Goal: Complete application form

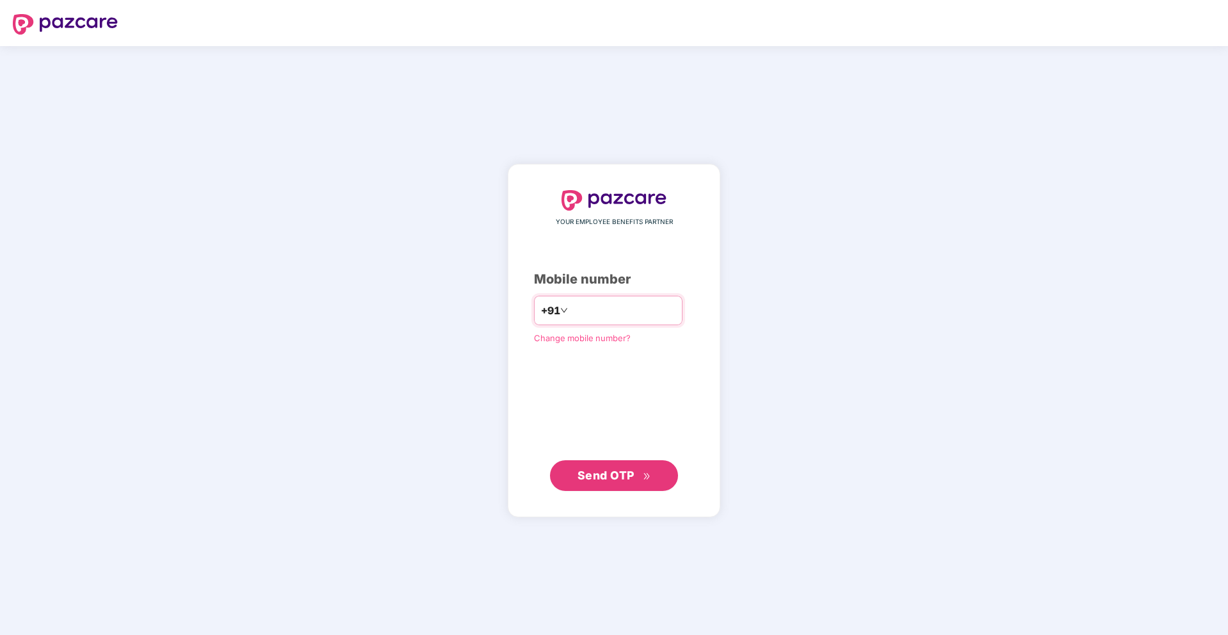
type input "**********"
click at [606, 467] on span "Send OTP" at bounding box center [614, 476] width 74 height 18
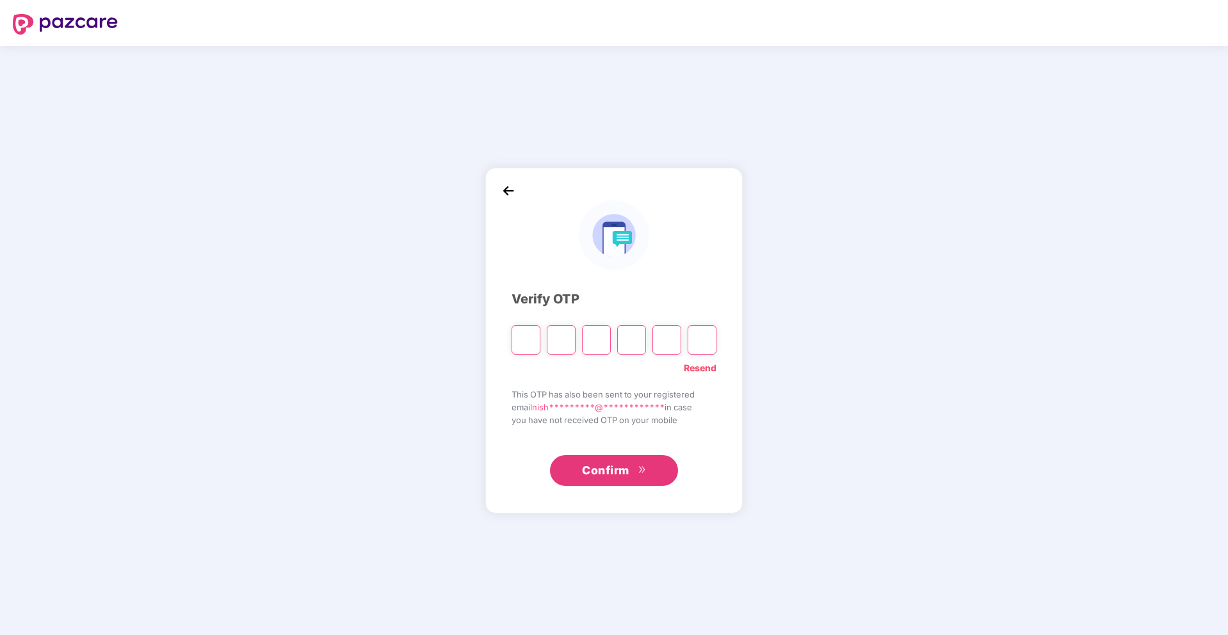
paste input "*"
type input "*"
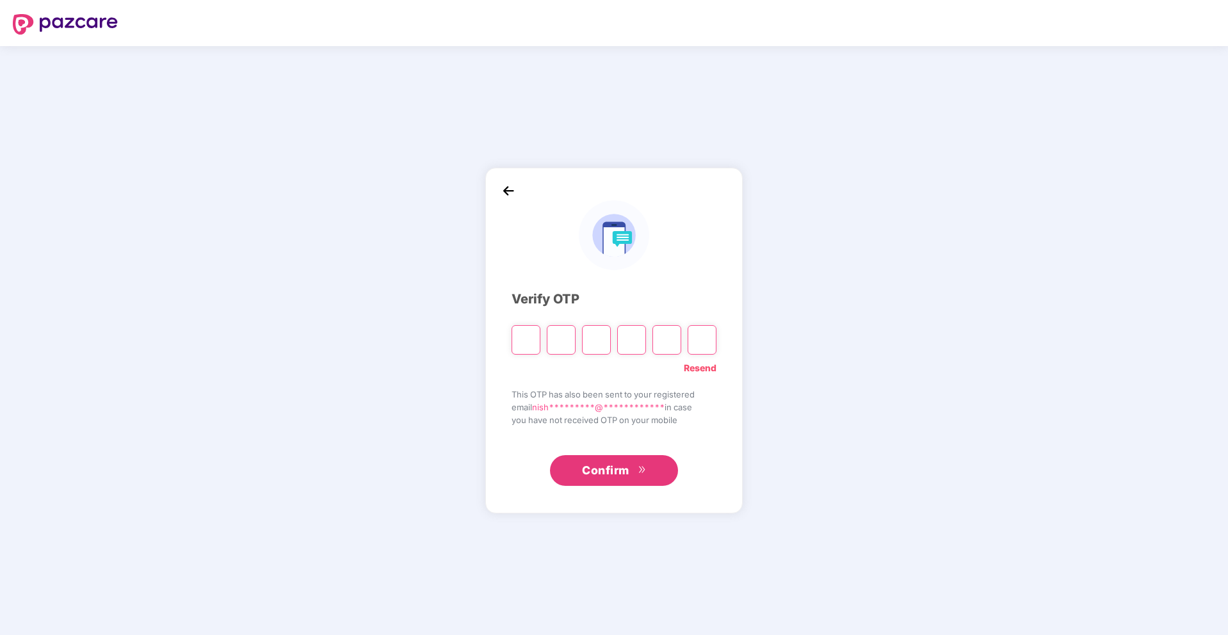
type input "*"
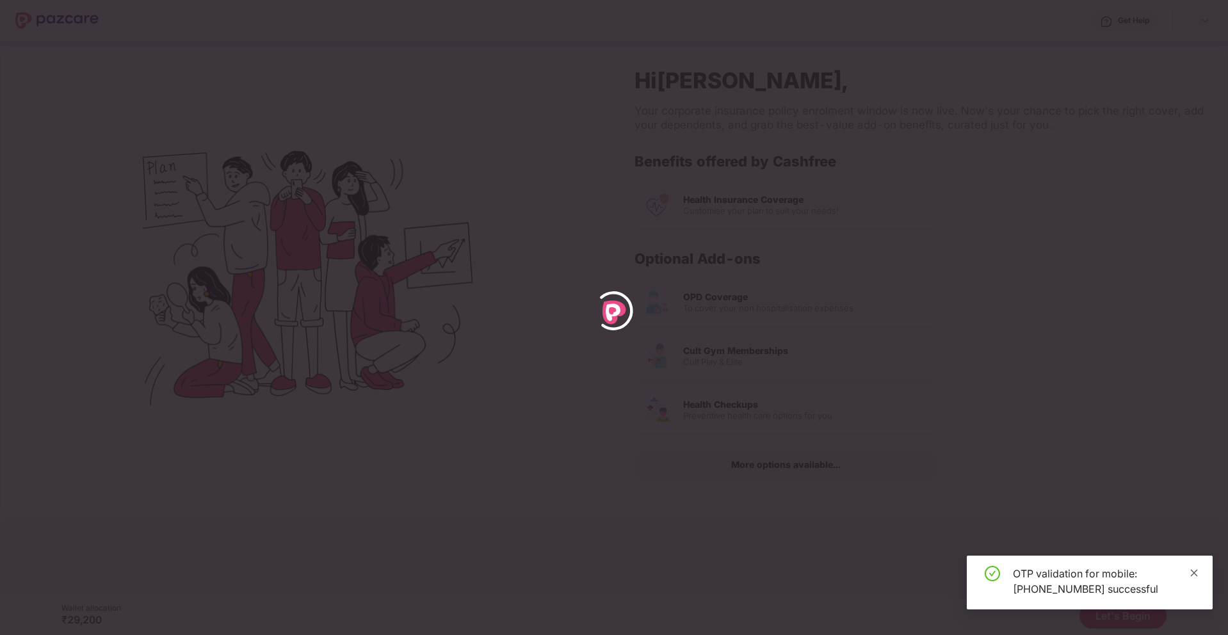
click at [966, 548] on icon "close" at bounding box center [1193, 572] width 9 height 9
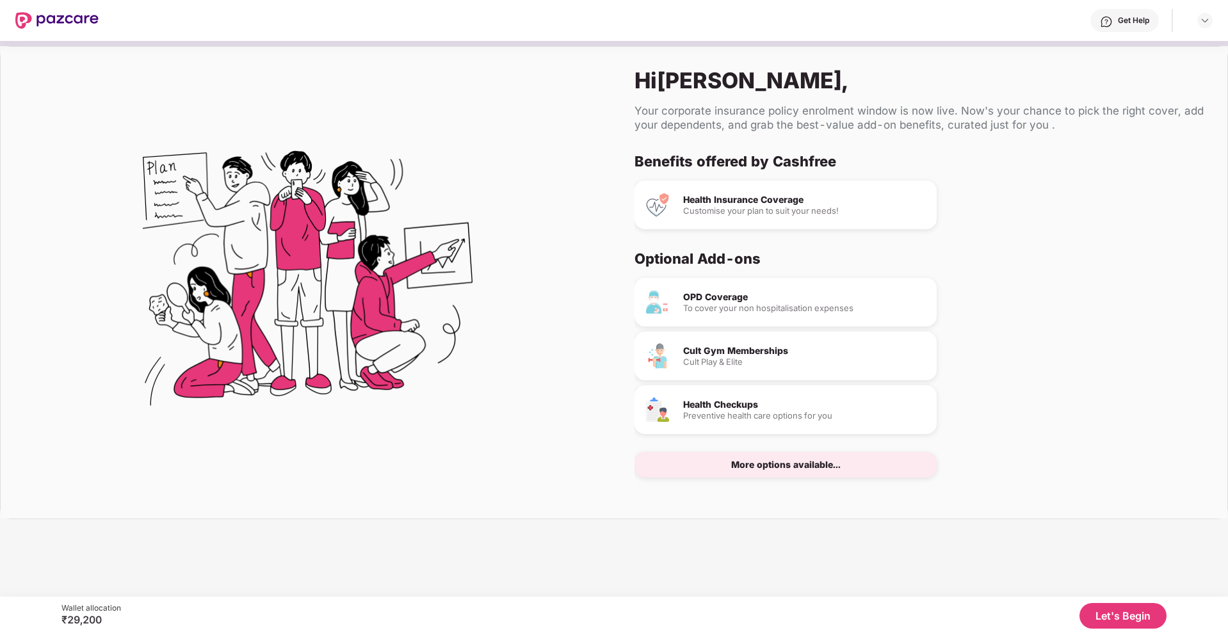
click at [870, 462] on div "More options available..." at bounding box center [785, 465] width 302 height 26
click at [827, 469] on div "More options available..." at bounding box center [785, 464] width 109 height 9
click at [966, 548] on button "Let's Begin" at bounding box center [1122, 616] width 87 height 26
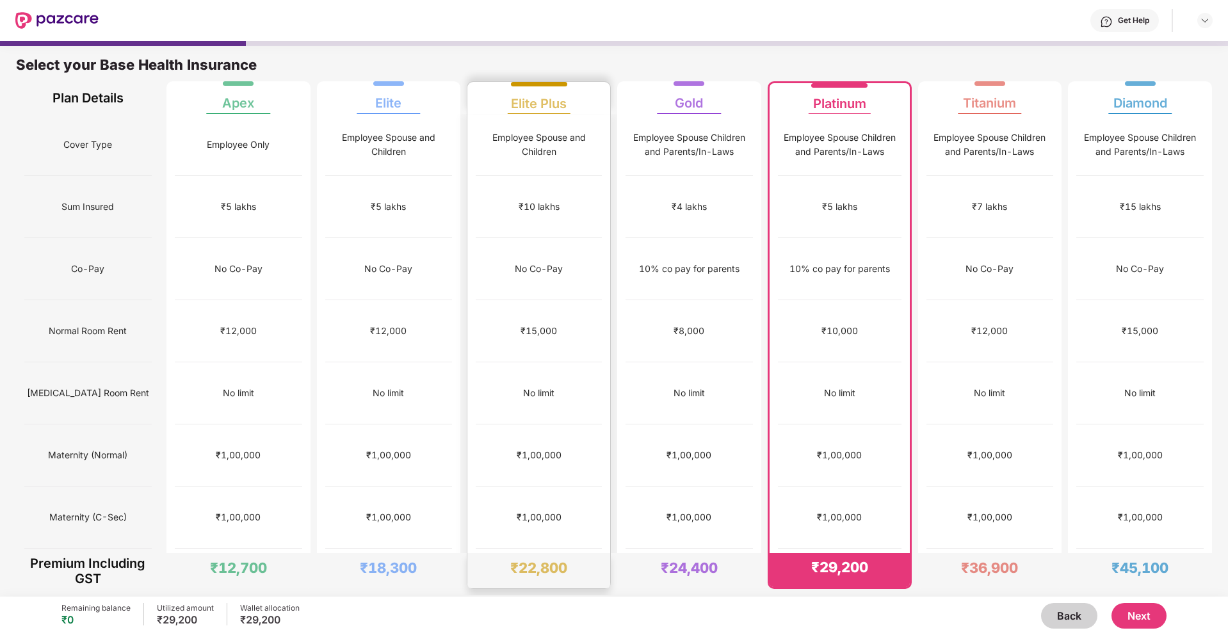
click at [533, 548] on div "₹5,000" at bounding box center [539, 580] width 126 height 62
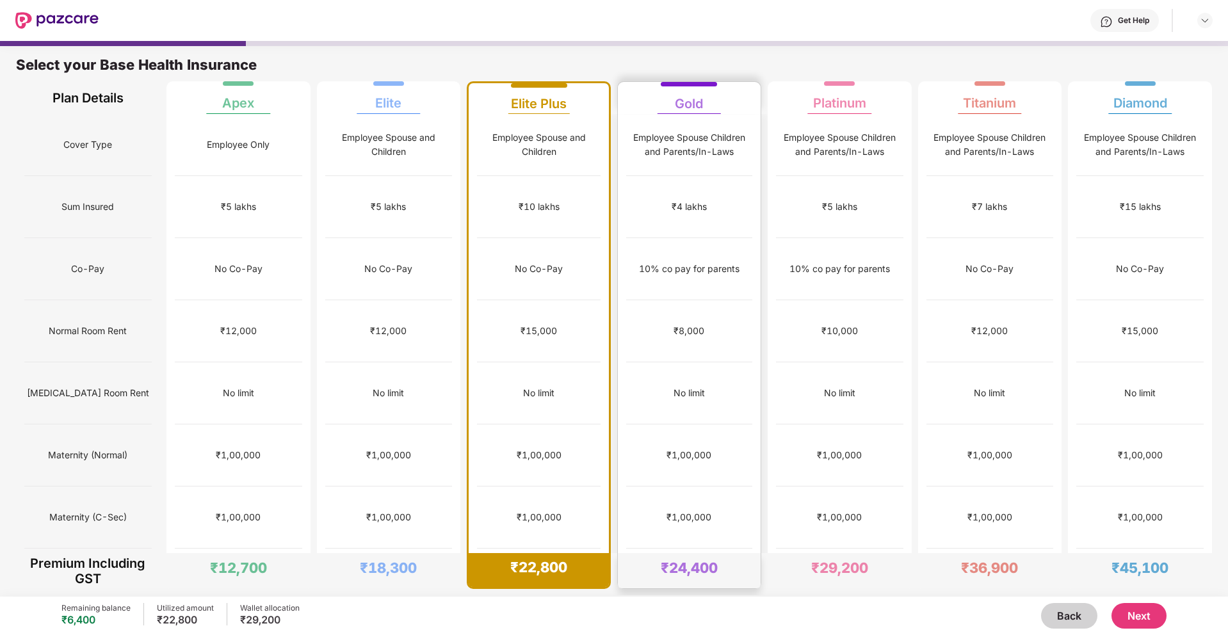
click at [683, 548] on div "+/-7" at bounding box center [689, 642] width 126 height 62
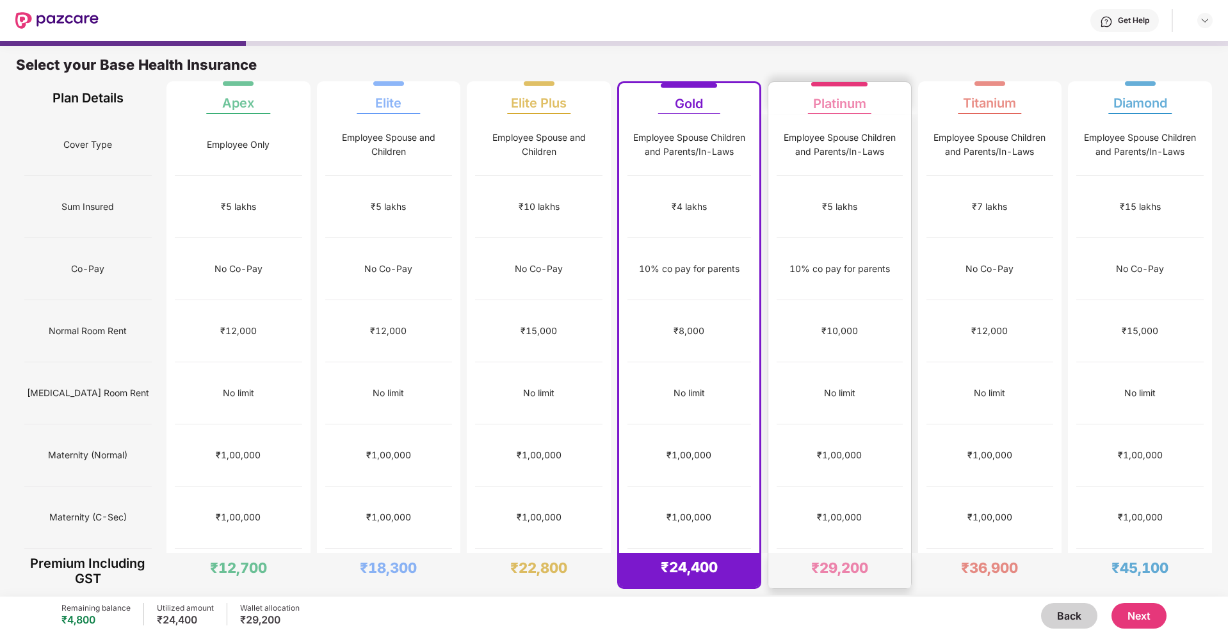
click at [793, 548] on div "+/-6.5" at bounding box center [839, 642] width 126 height 62
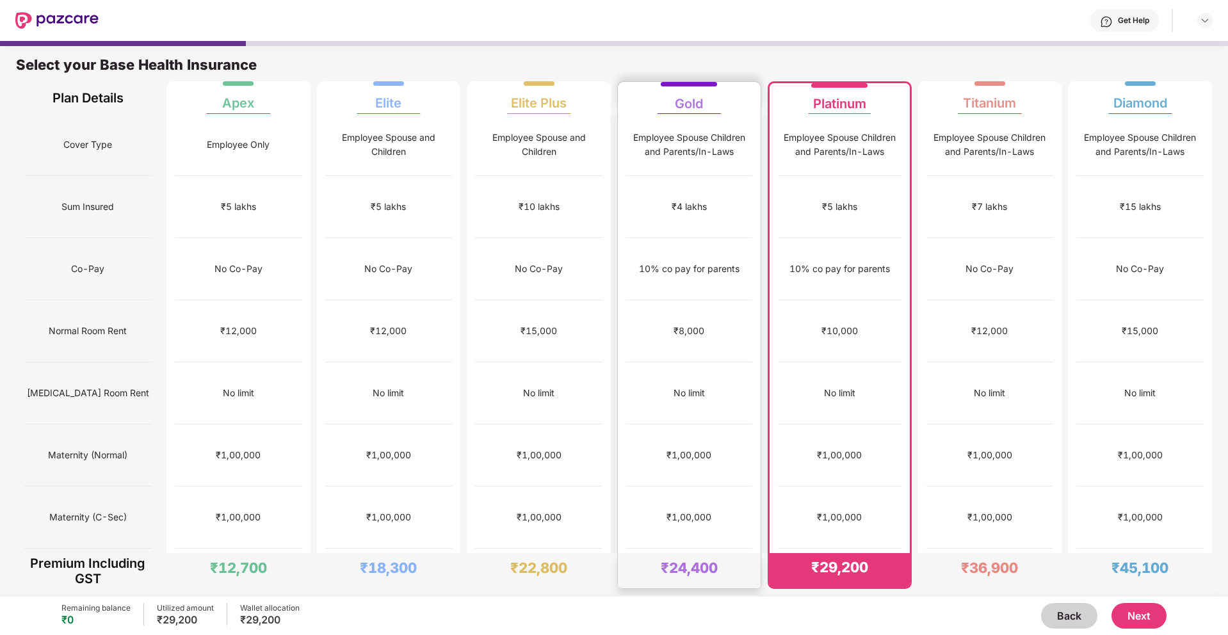
click at [703, 548] on div "+/-7" at bounding box center [689, 642] width 126 height 62
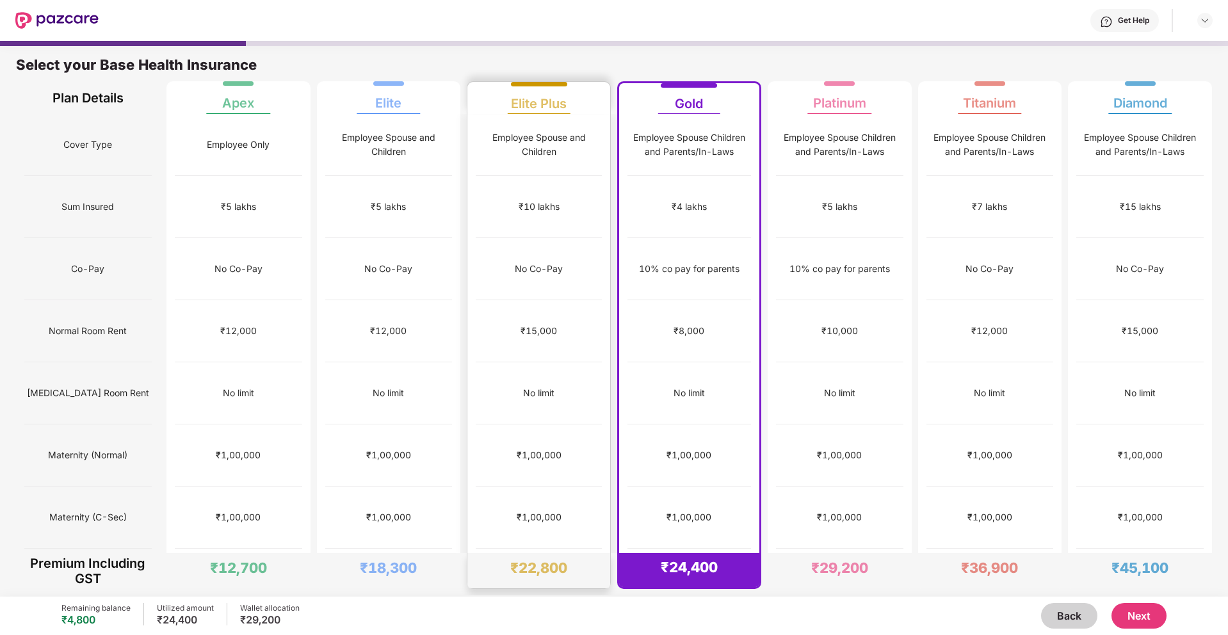
click at [586, 548] on div "₹5,000" at bounding box center [539, 580] width 126 height 62
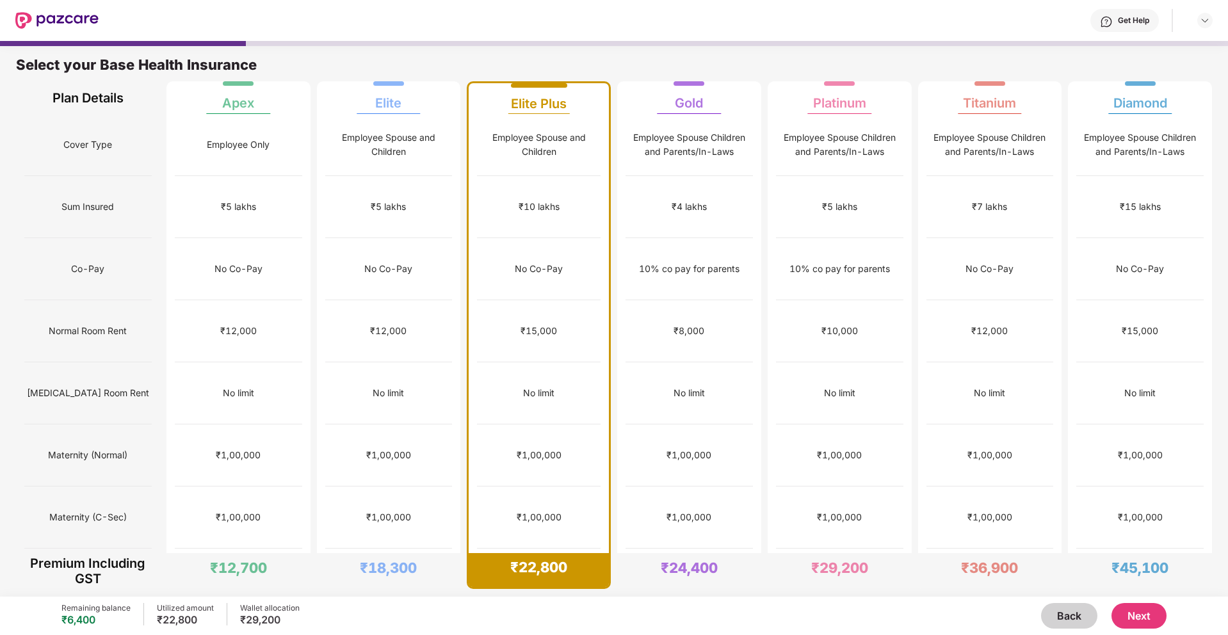
click at [966, 548] on button "Next" at bounding box center [1138, 616] width 55 height 26
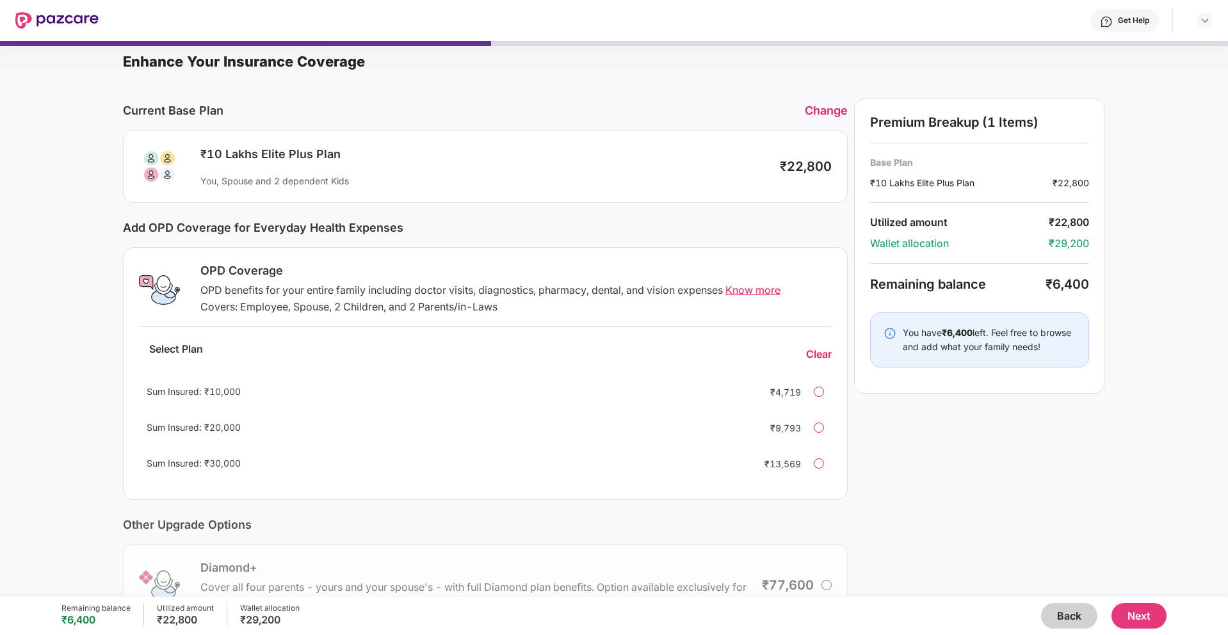
click at [743, 289] on span "Know more" at bounding box center [752, 290] width 55 height 13
click at [815, 392] on div at bounding box center [818, 392] width 10 height 10
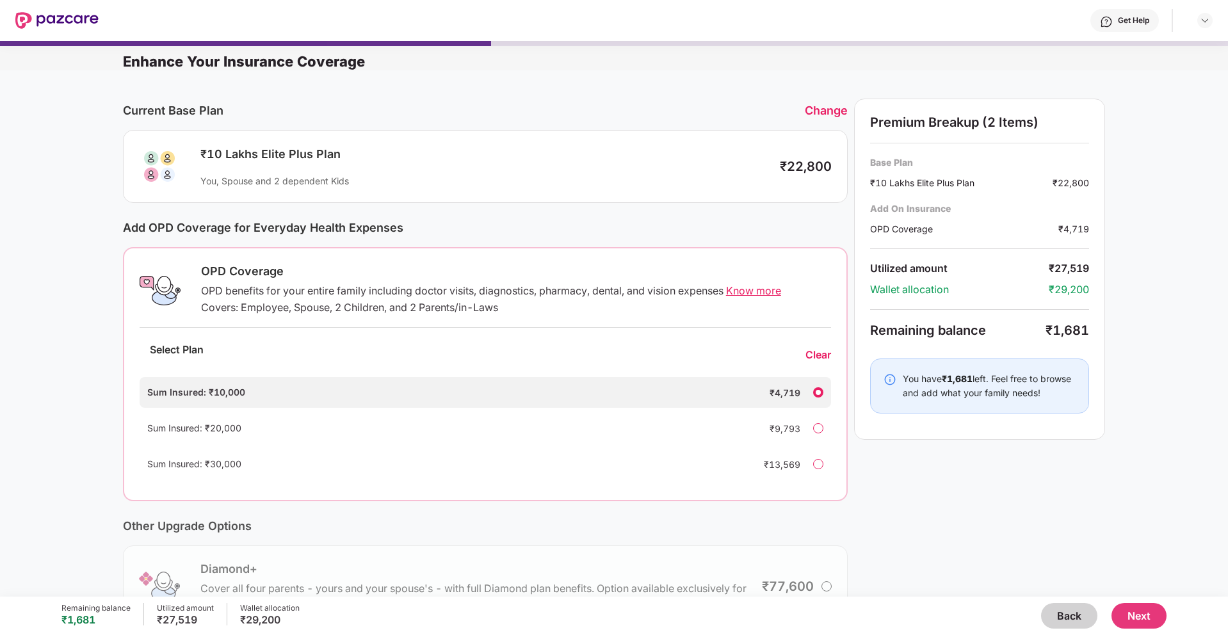
click at [820, 428] on div at bounding box center [818, 428] width 10 height 10
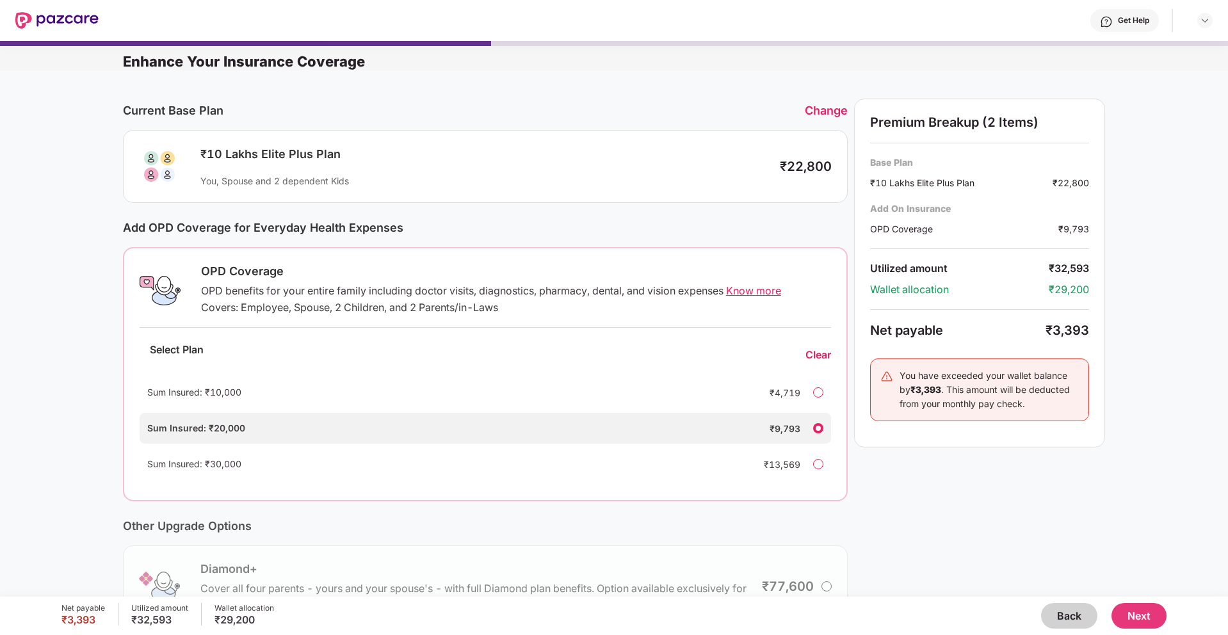
click at [817, 388] on div at bounding box center [818, 392] width 10 height 10
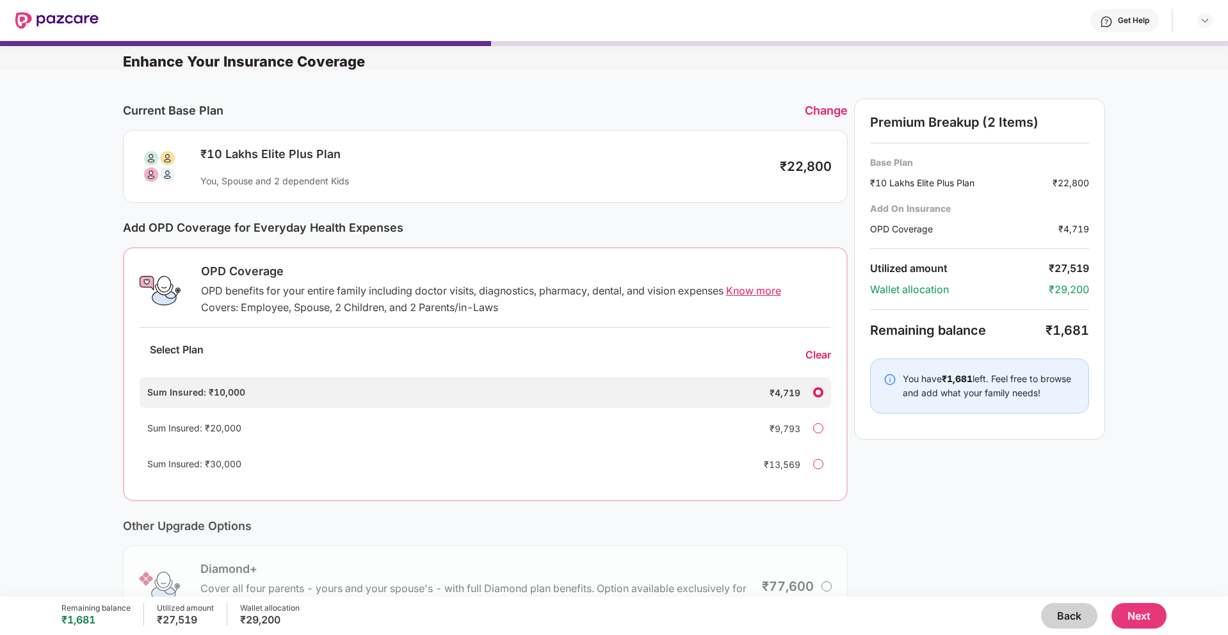
click at [966, 548] on button "Next" at bounding box center [1138, 616] width 55 height 26
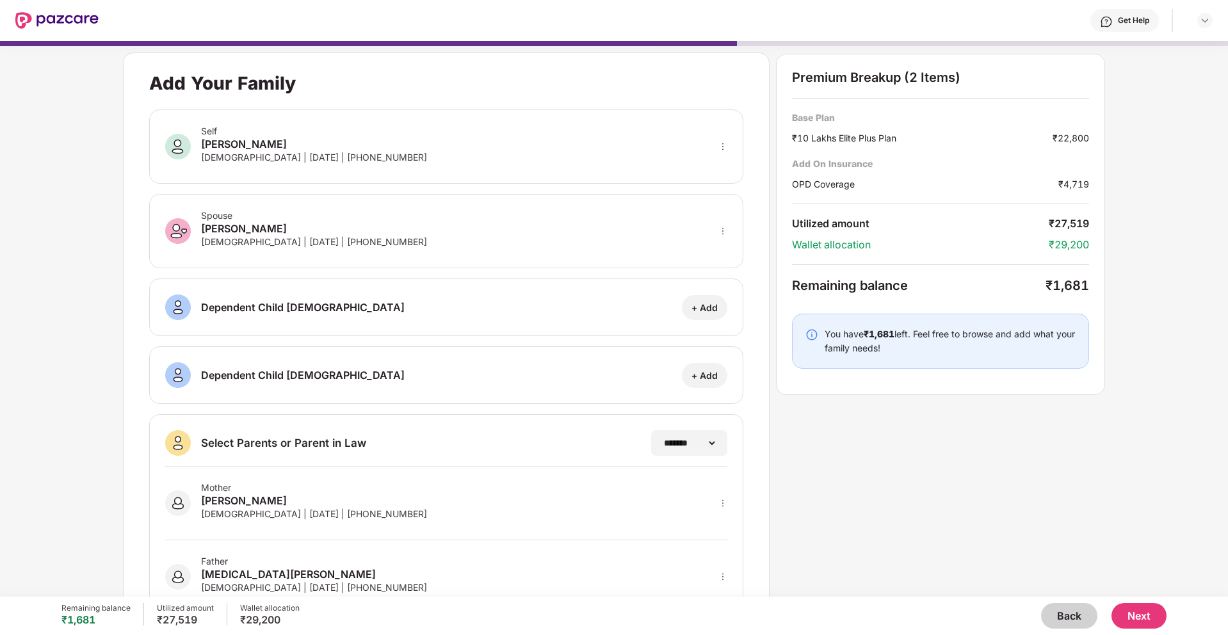
click at [320, 246] on div "[DEMOGRAPHIC_DATA] | [DATE] | [PHONE_NUMBER]" at bounding box center [314, 241] width 226 height 11
click at [724, 232] on icon "more" at bounding box center [722, 231] width 9 height 9
click at [712, 252] on div at bounding box center [706, 249] width 42 height 23
select select "******"
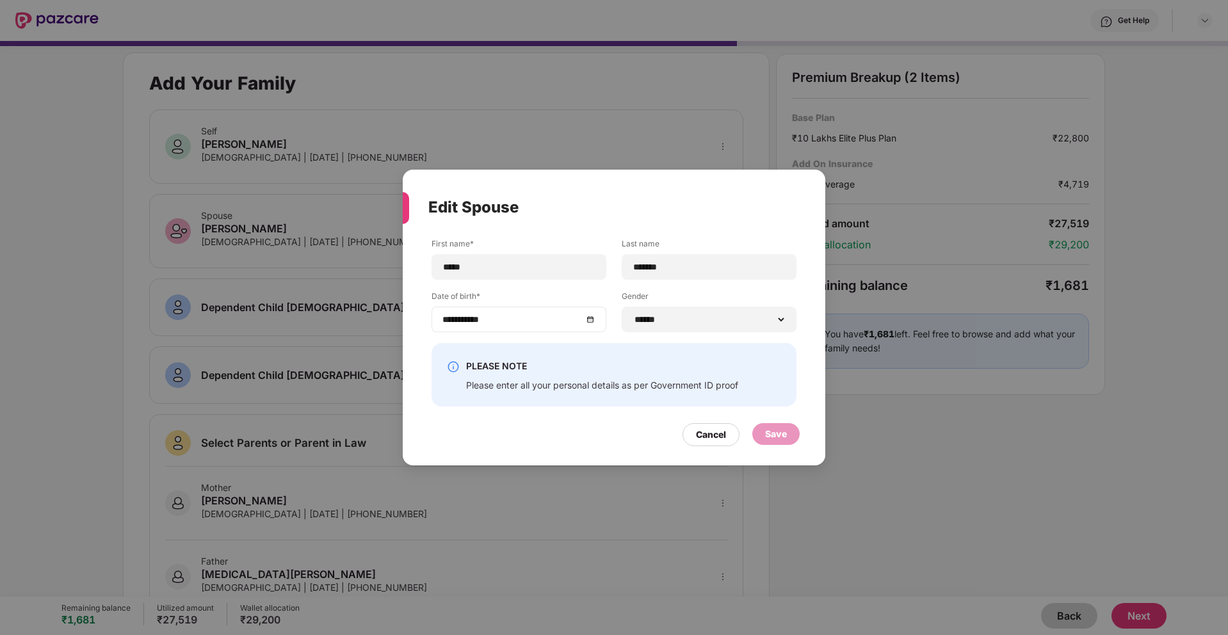
click at [586, 322] on div "**********" at bounding box center [518, 319] width 153 height 14
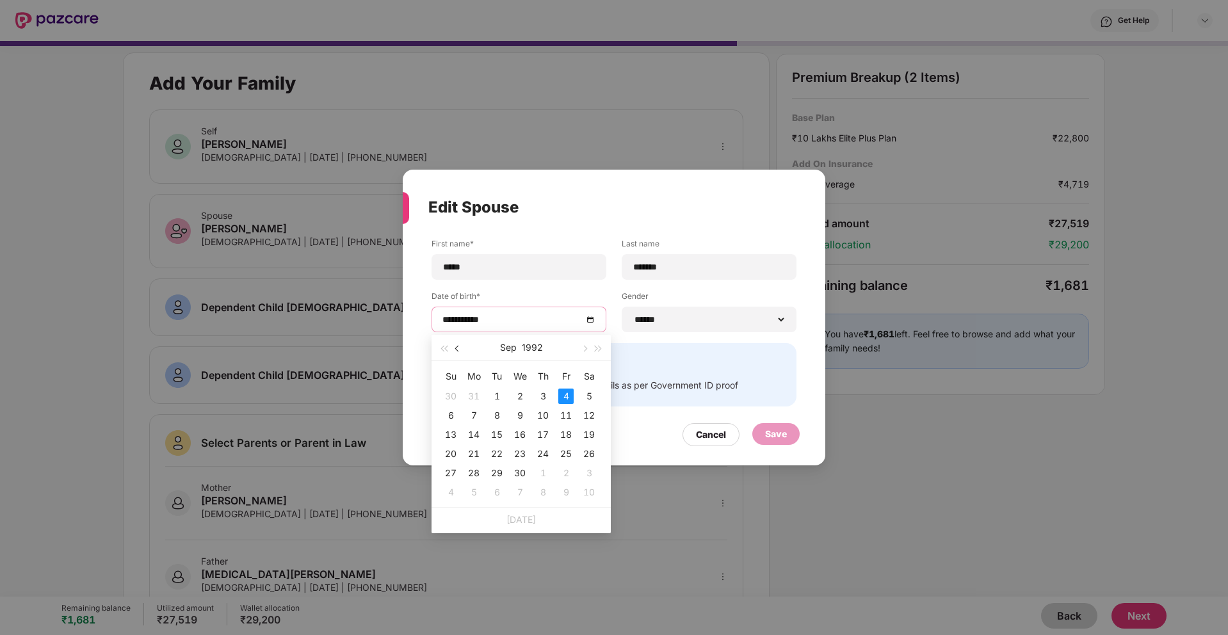
click at [455, 348] on span "button" at bounding box center [458, 349] width 6 height 6
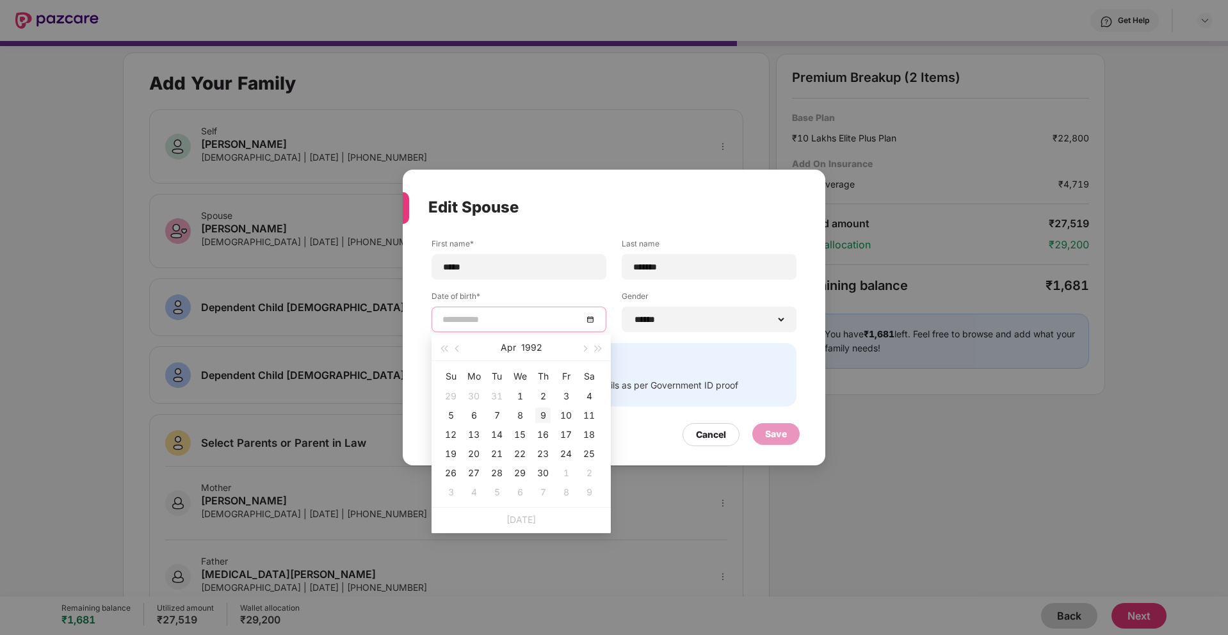
type input "**********"
click at [543, 413] on div "9" at bounding box center [542, 415] width 15 height 15
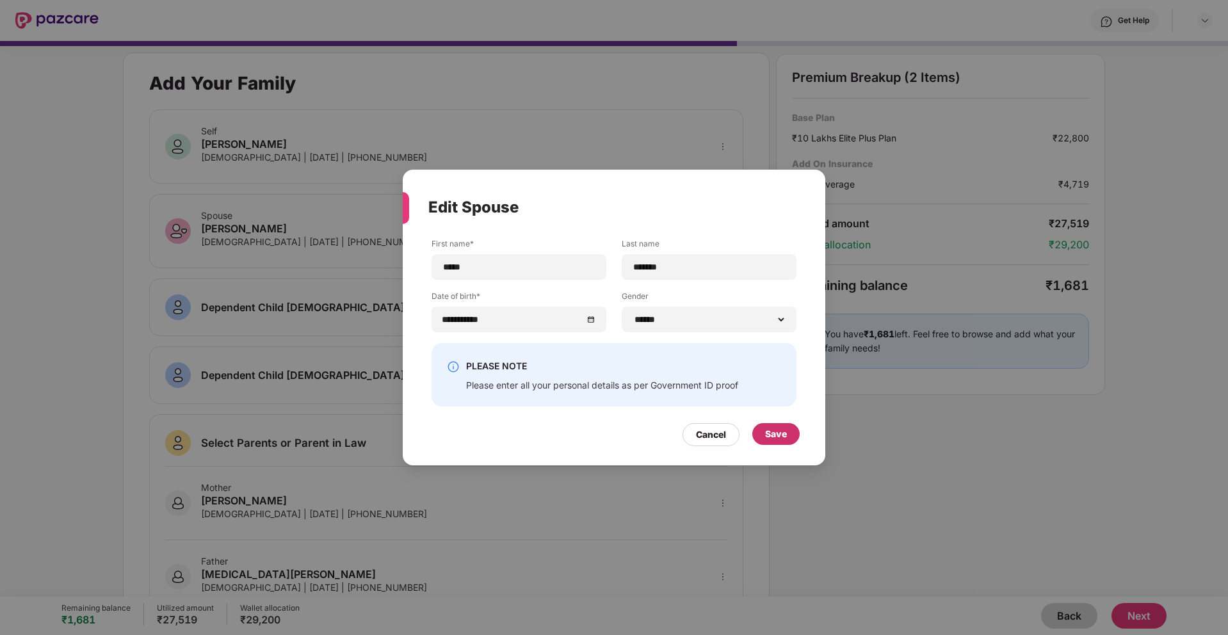
click at [776, 436] on div "Save" at bounding box center [776, 434] width 22 height 14
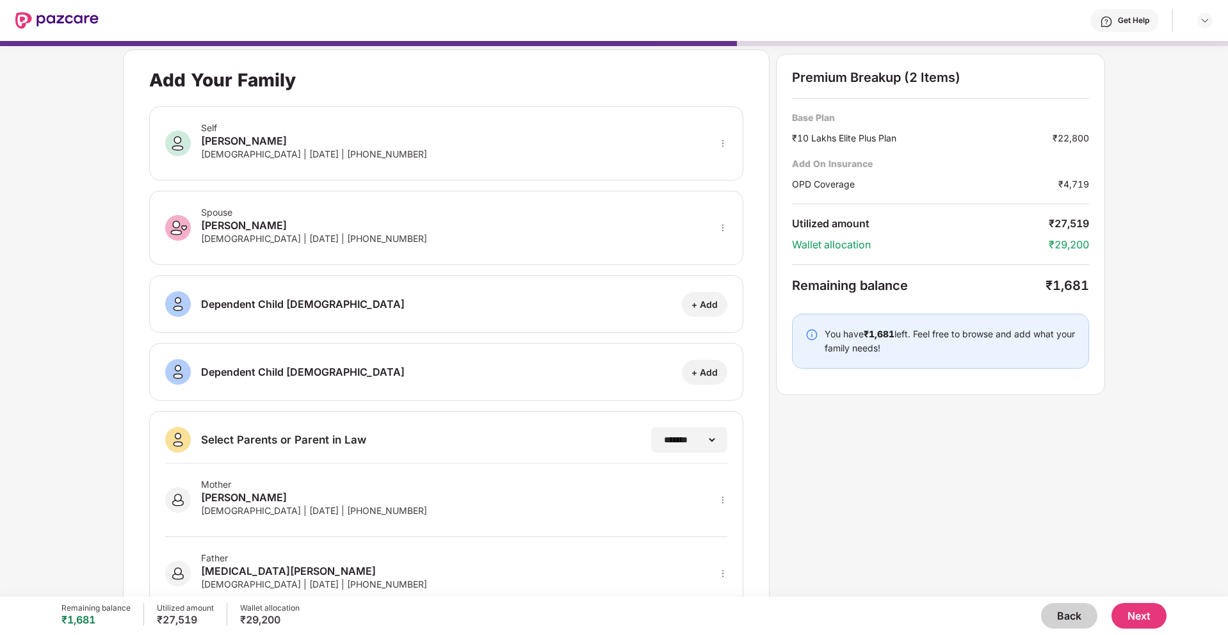
scroll to position [47, 0]
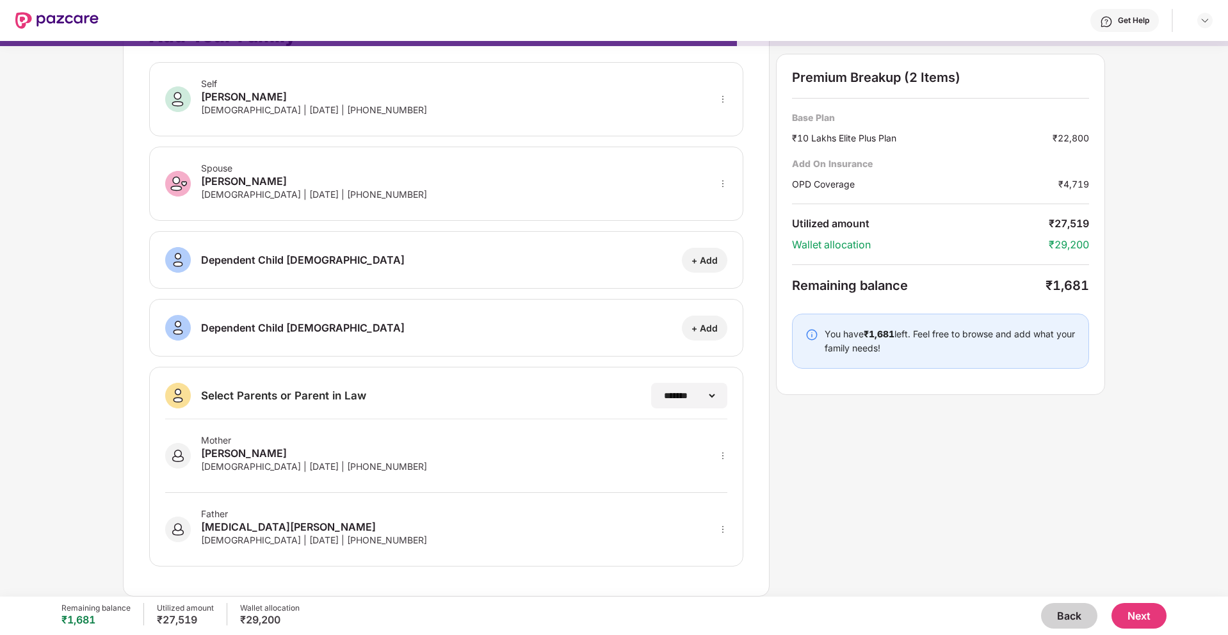
click at [966, 548] on button "Next" at bounding box center [1138, 616] width 55 height 26
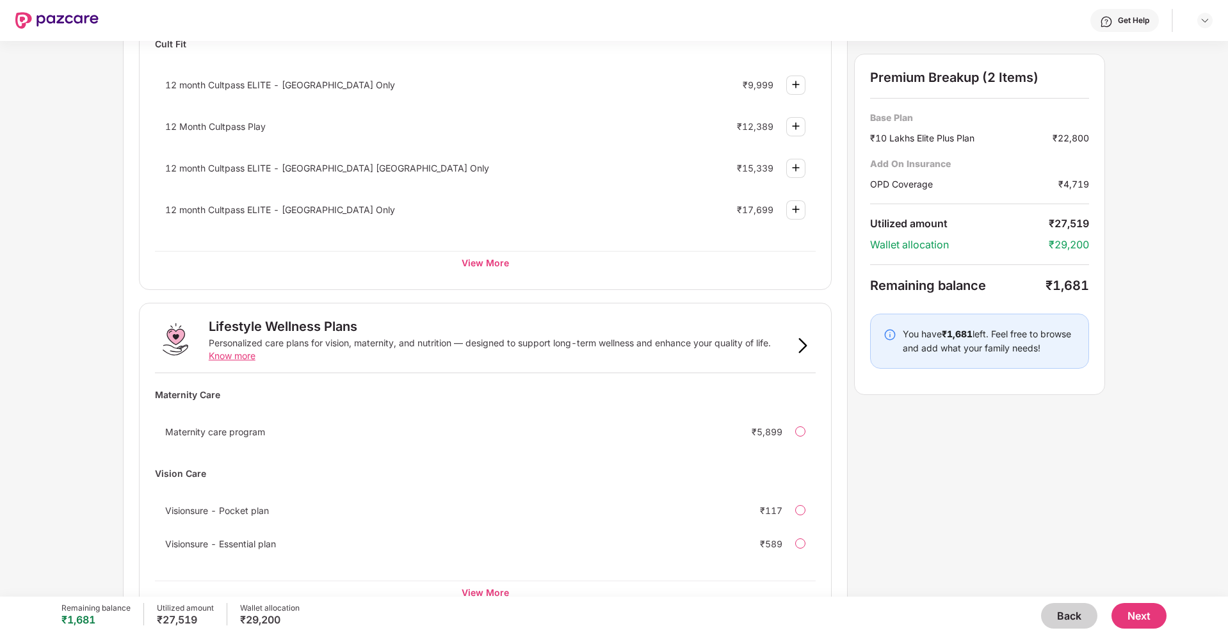
scroll to position [600, 0]
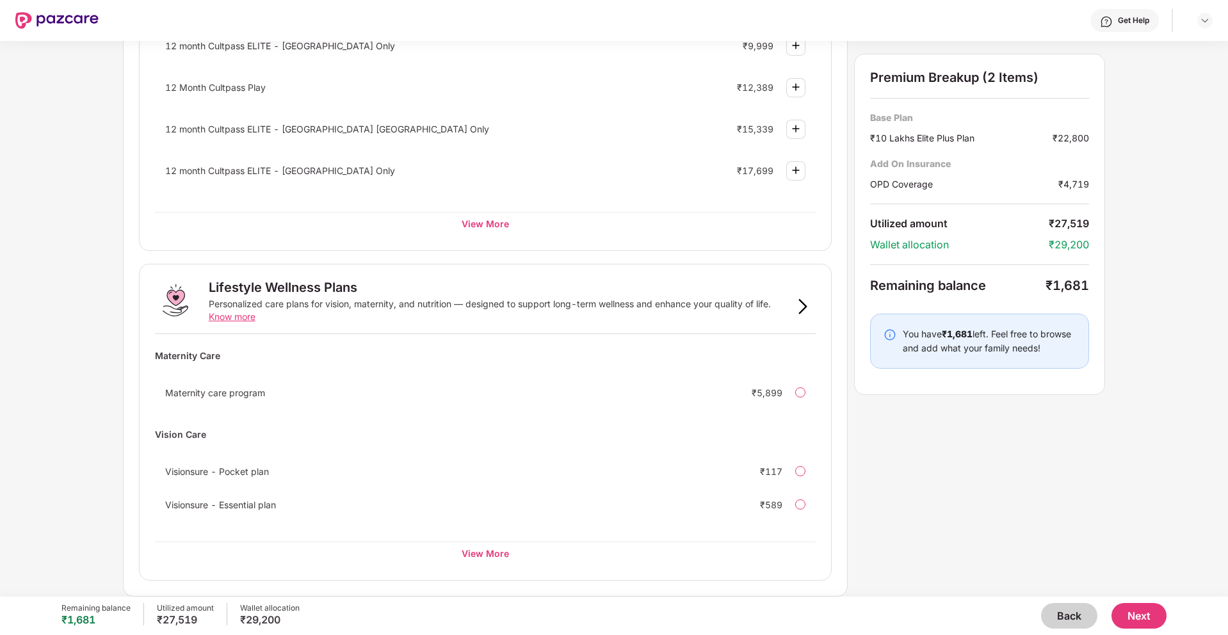
click at [803, 310] on img at bounding box center [802, 306] width 15 height 15
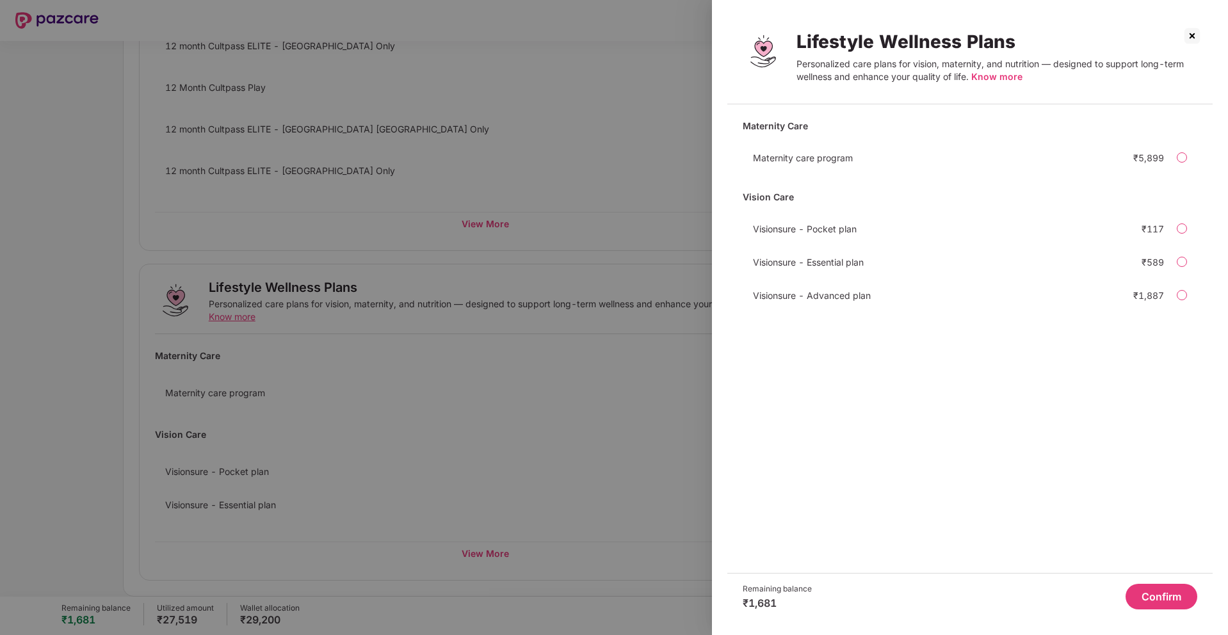
click at [966, 80] on span "Know more" at bounding box center [996, 76] width 51 height 11
click at [435, 358] on div at bounding box center [614, 317] width 1228 height 635
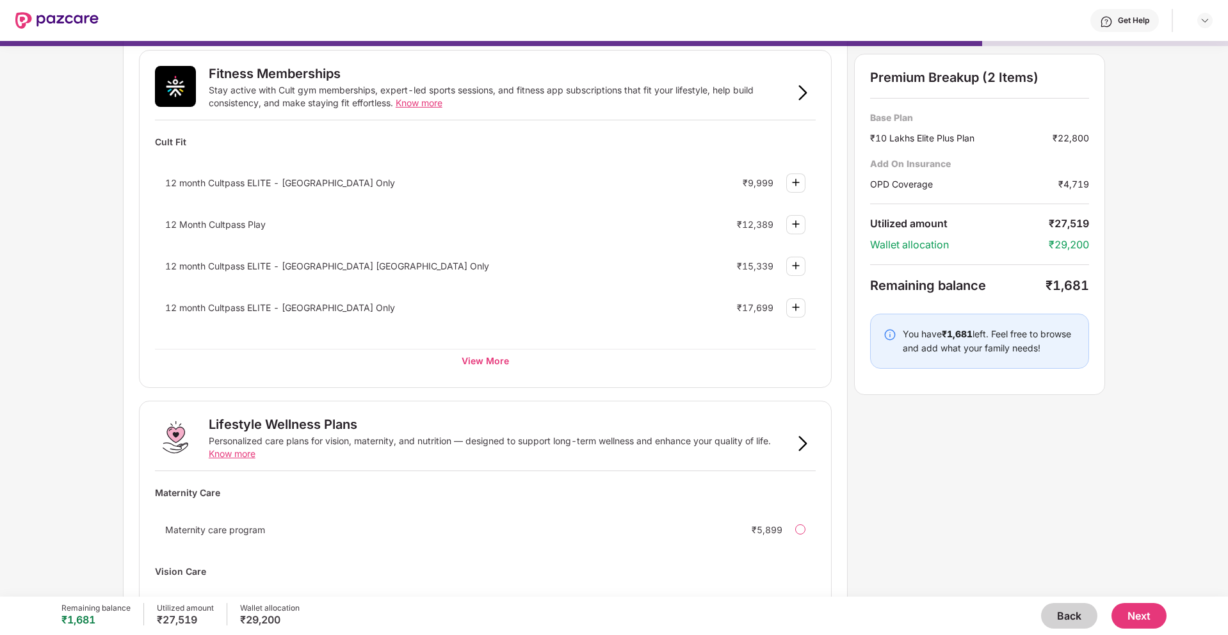
scroll to position [442, 0]
